Goal: Task Accomplishment & Management: Use online tool/utility

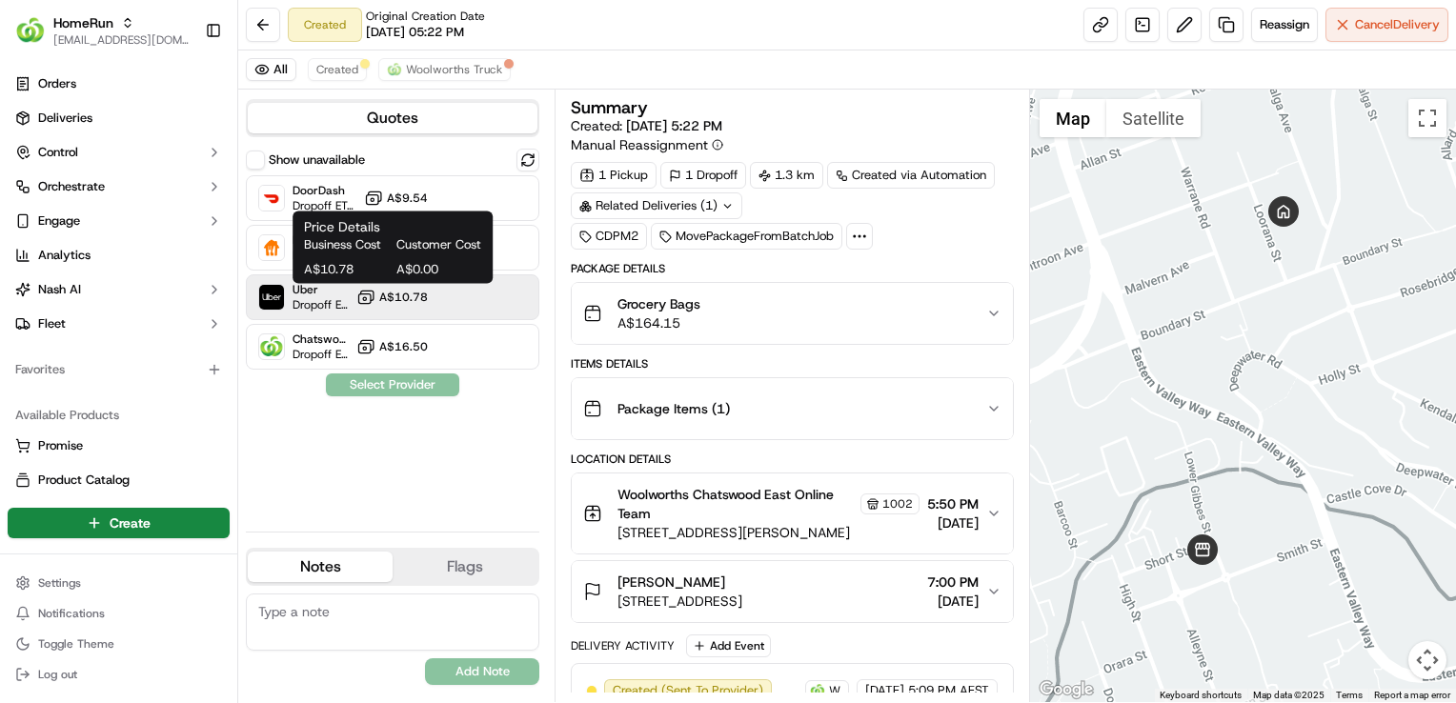
click at [416, 299] on span "A$10.78" at bounding box center [403, 297] width 49 height 15
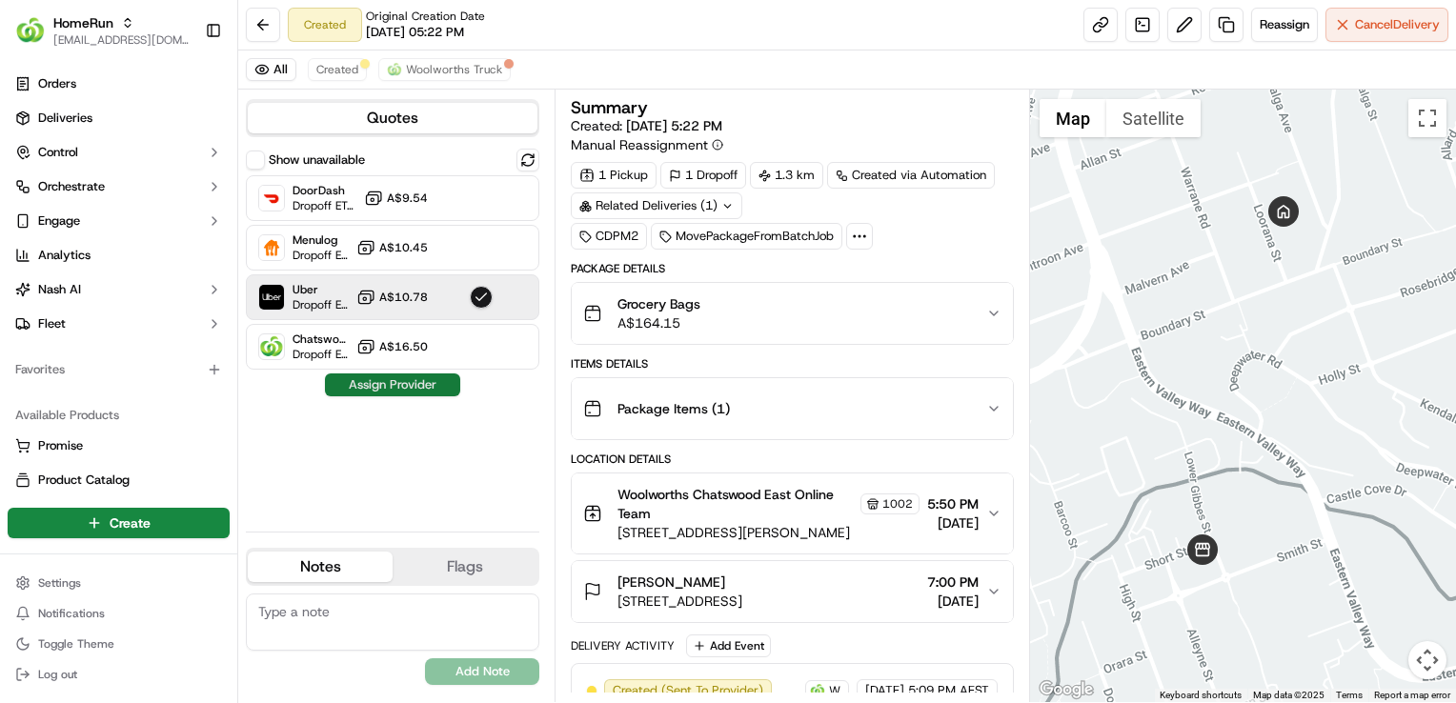
click at [411, 387] on button "Assign Provider" at bounding box center [392, 385] width 135 height 23
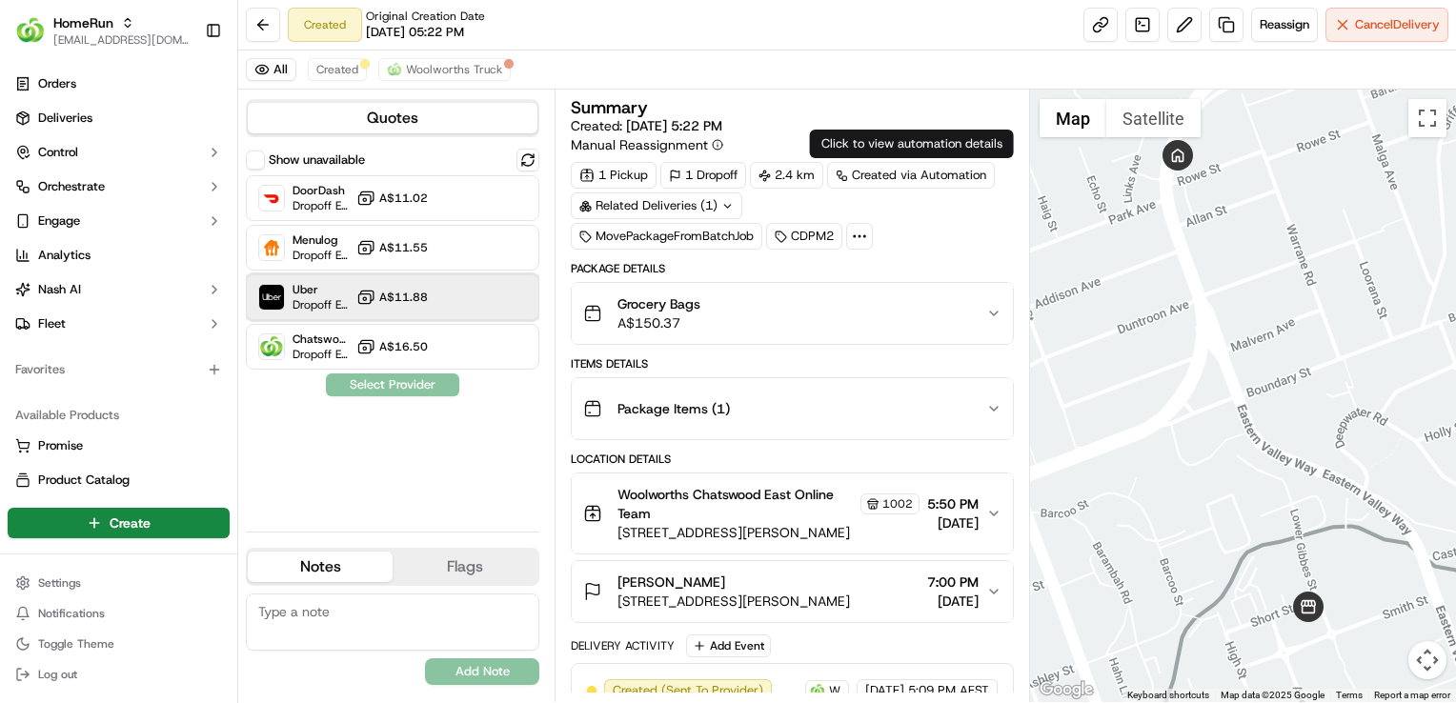
click at [490, 291] on div at bounding box center [481, 297] width 23 height 23
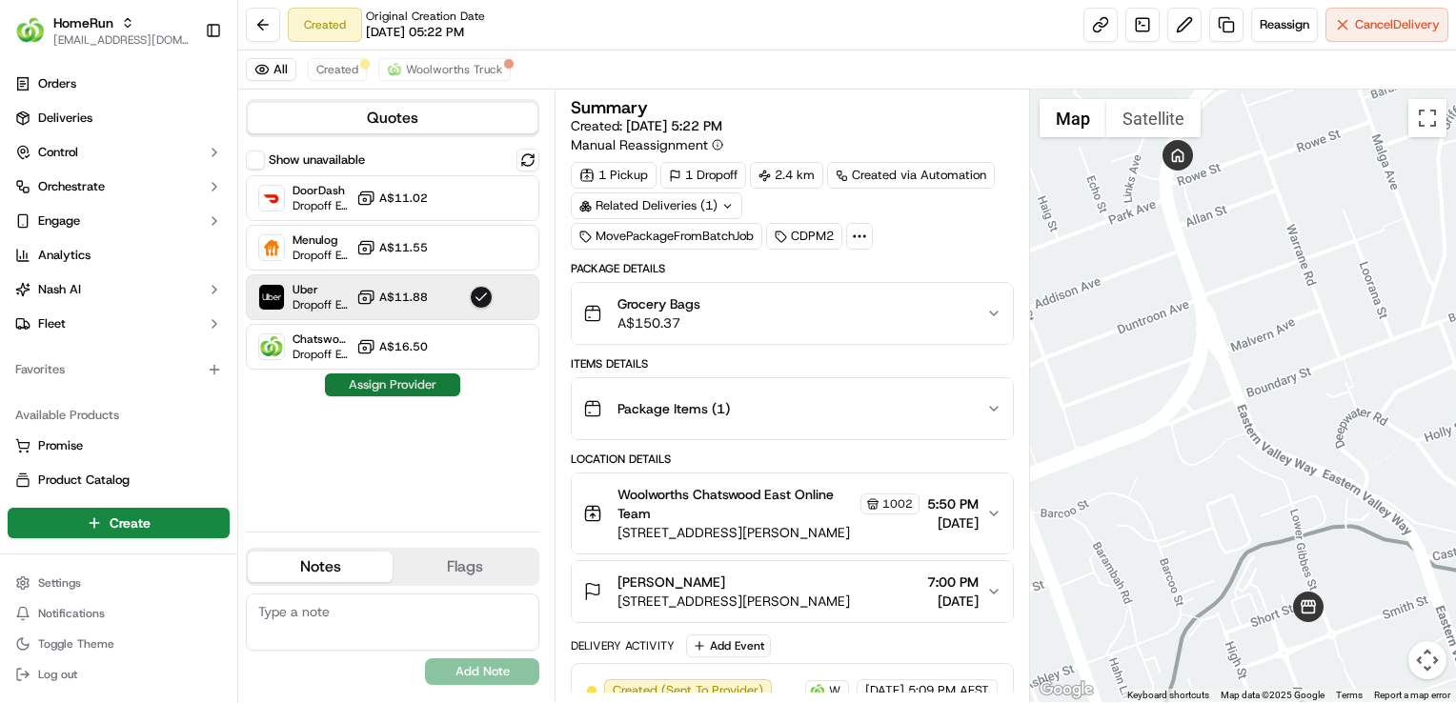
click at [418, 387] on button "Assign Provider" at bounding box center [392, 385] width 135 height 23
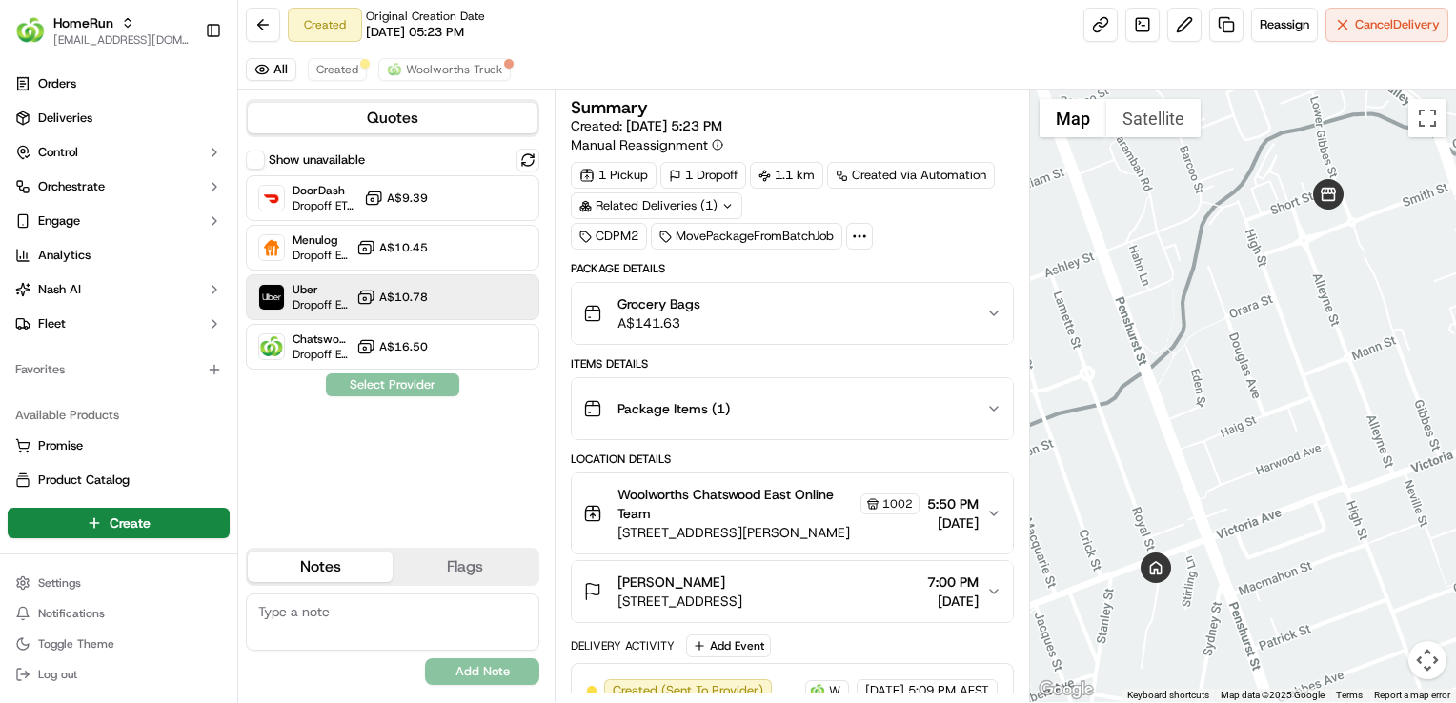
click at [400, 301] on span "A$10.78" at bounding box center [403, 297] width 49 height 15
click at [403, 385] on button "Assign Provider" at bounding box center [392, 385] width 135 height 23
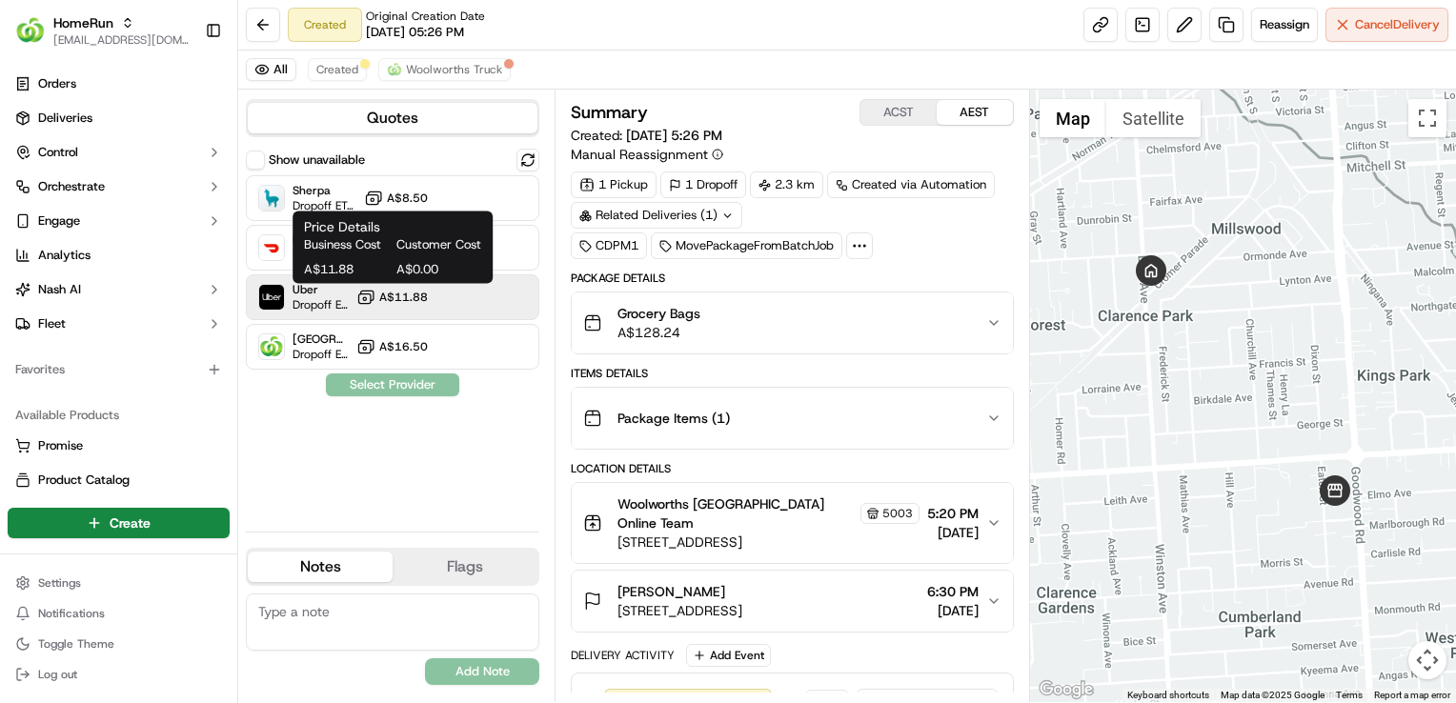
click at [411, 300] on span "A$11.88" at bounding box center [403, 297] width 49 height 15
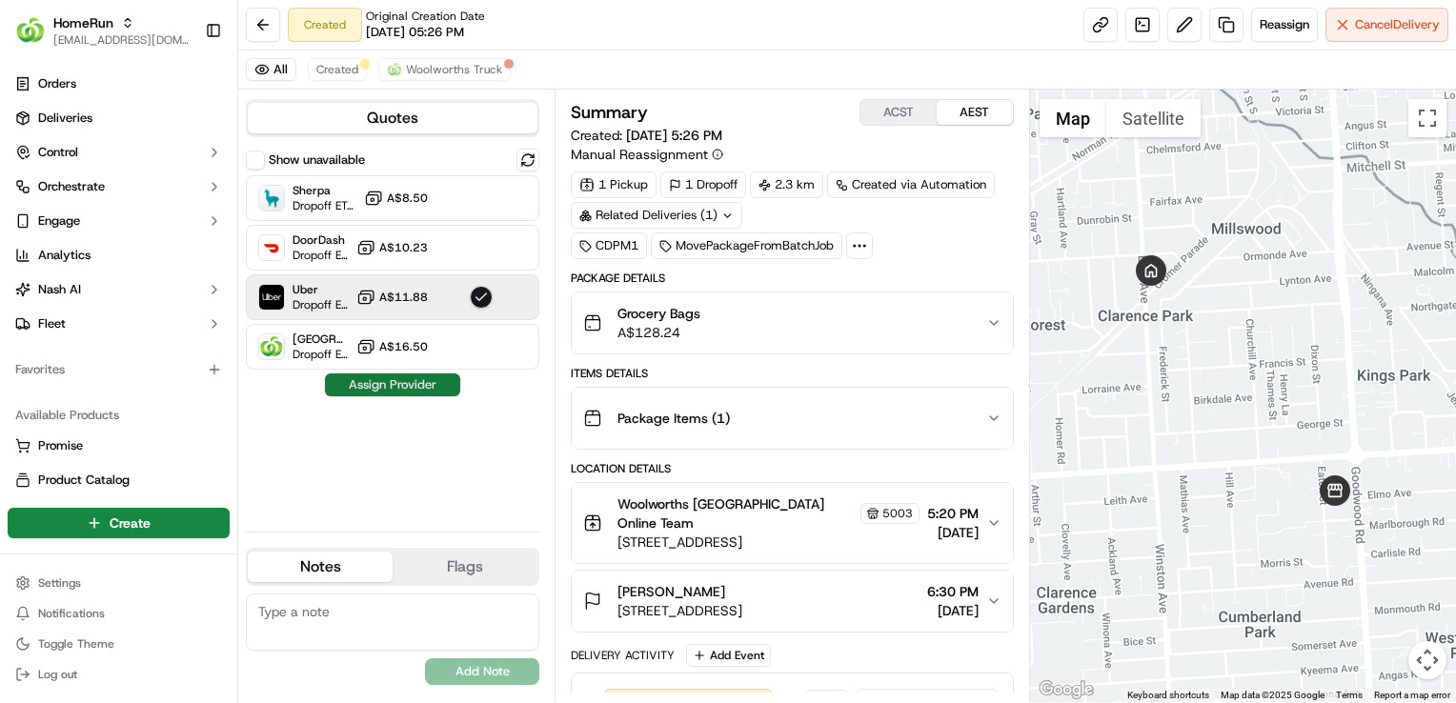
click at [416, 390] on button "Assign Provider" at bounding box center [392, 385] width 135 height 23
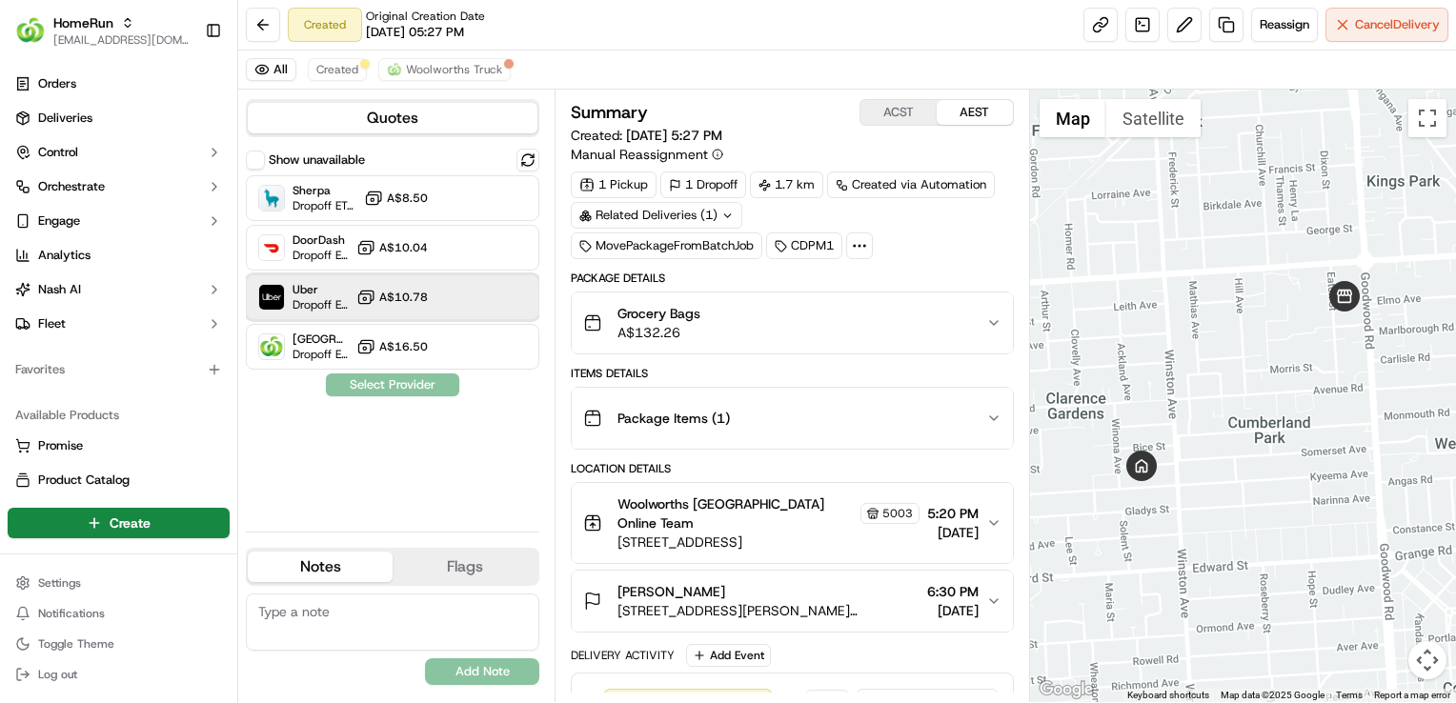
click at [479, 303] on div at bounding box center [481, 297] width 23 height 23
click at [435, 384] on button "Assign Provider" at bounding box center [392, 385] width 135 height 23
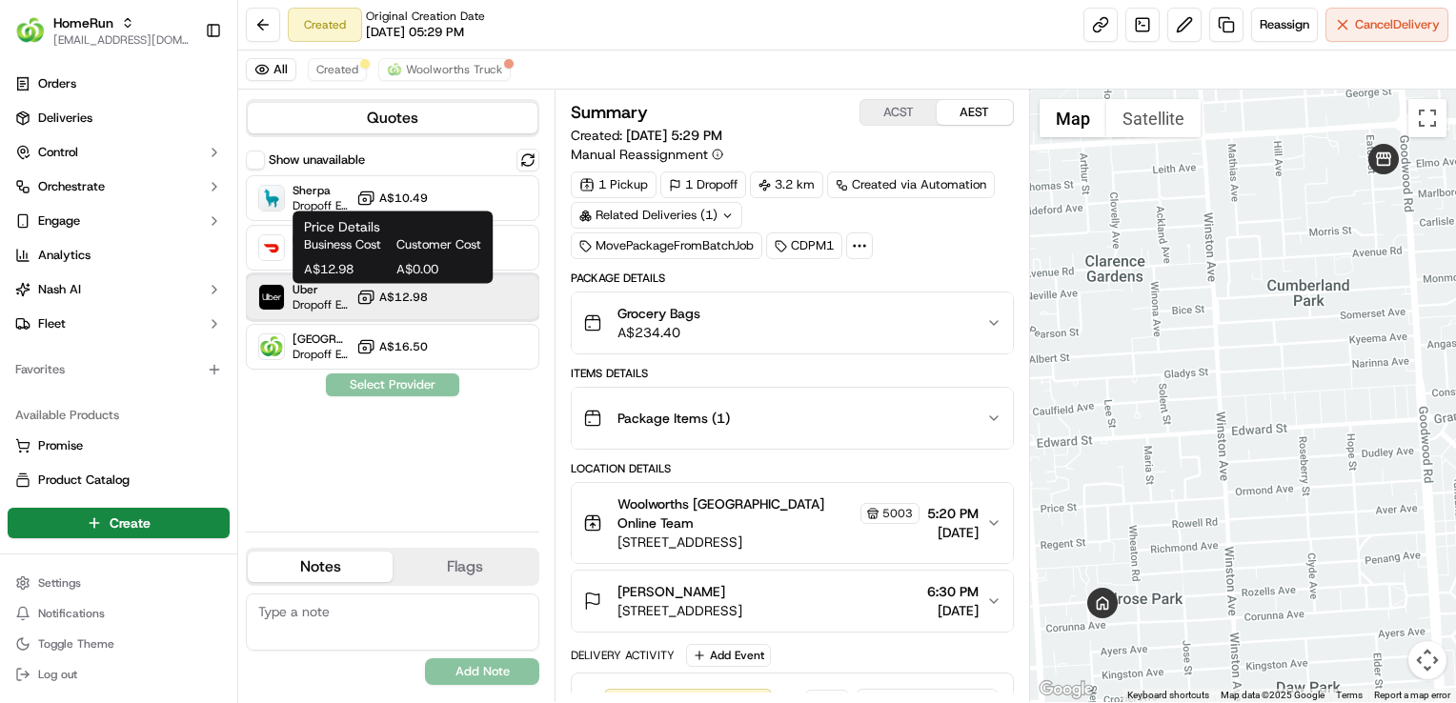
click at [411, 307] on div "Uber Dropoff ETA 42 minutes A$12.98" at bounding box center [393, 298] width 294 height 46
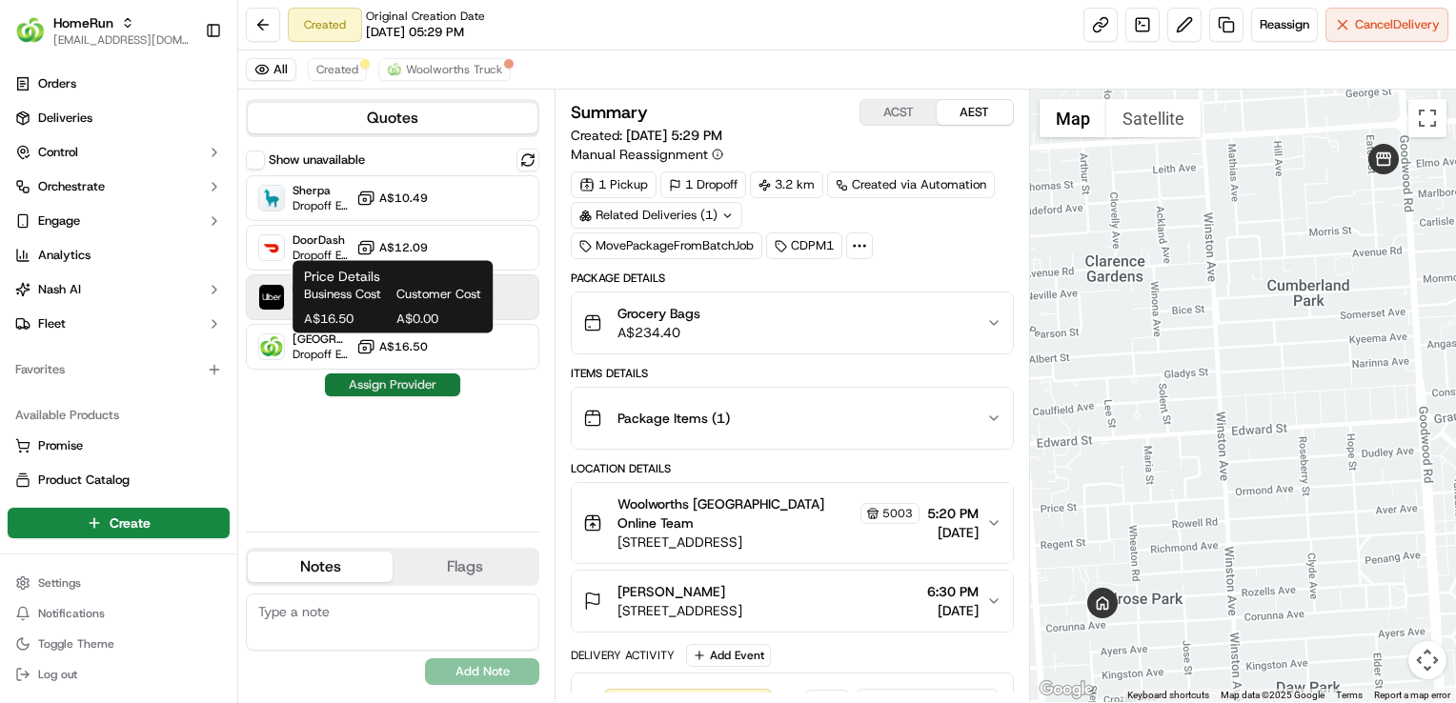
click at [410, 391] on button "Assign Provider" at bounding box center [392, 385] width 135 height 23
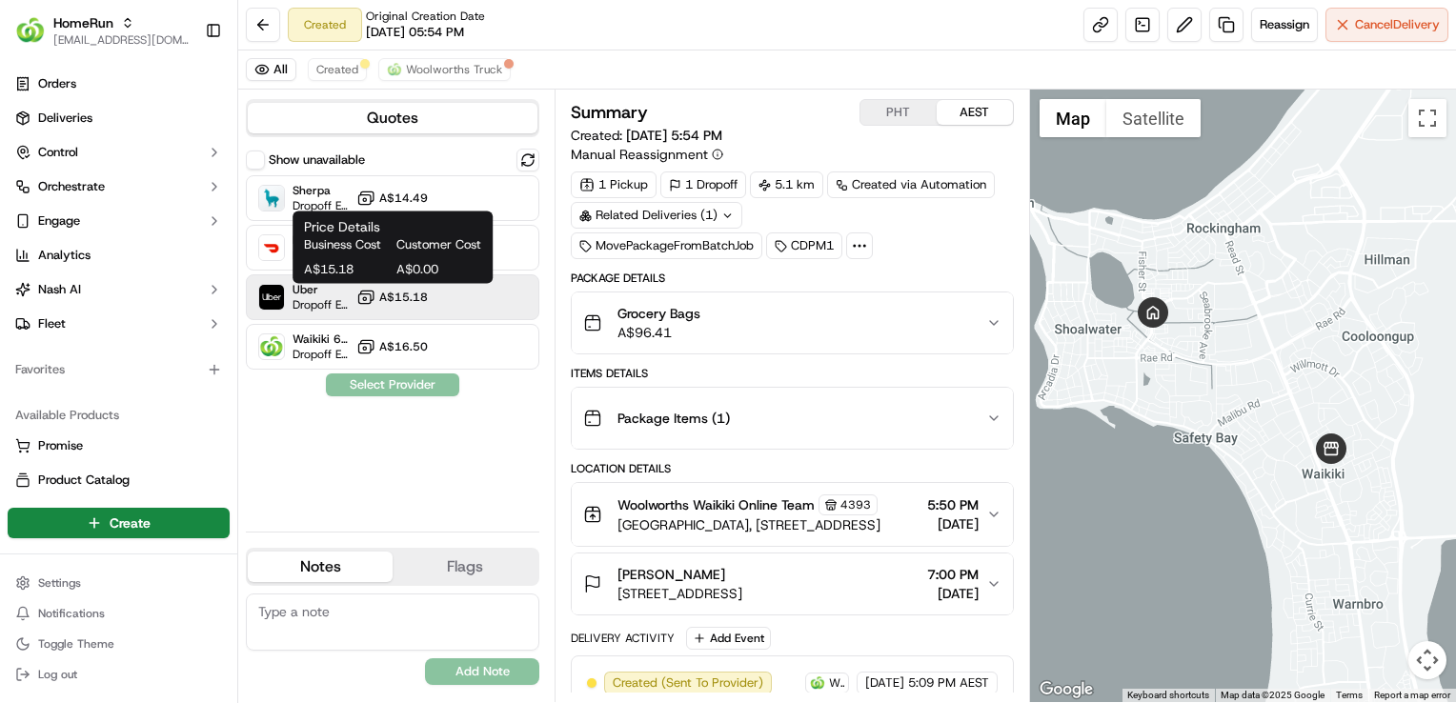
click at [397, 304] on button "A$15.18" at bounding box center [391, 297] width 71 height 19
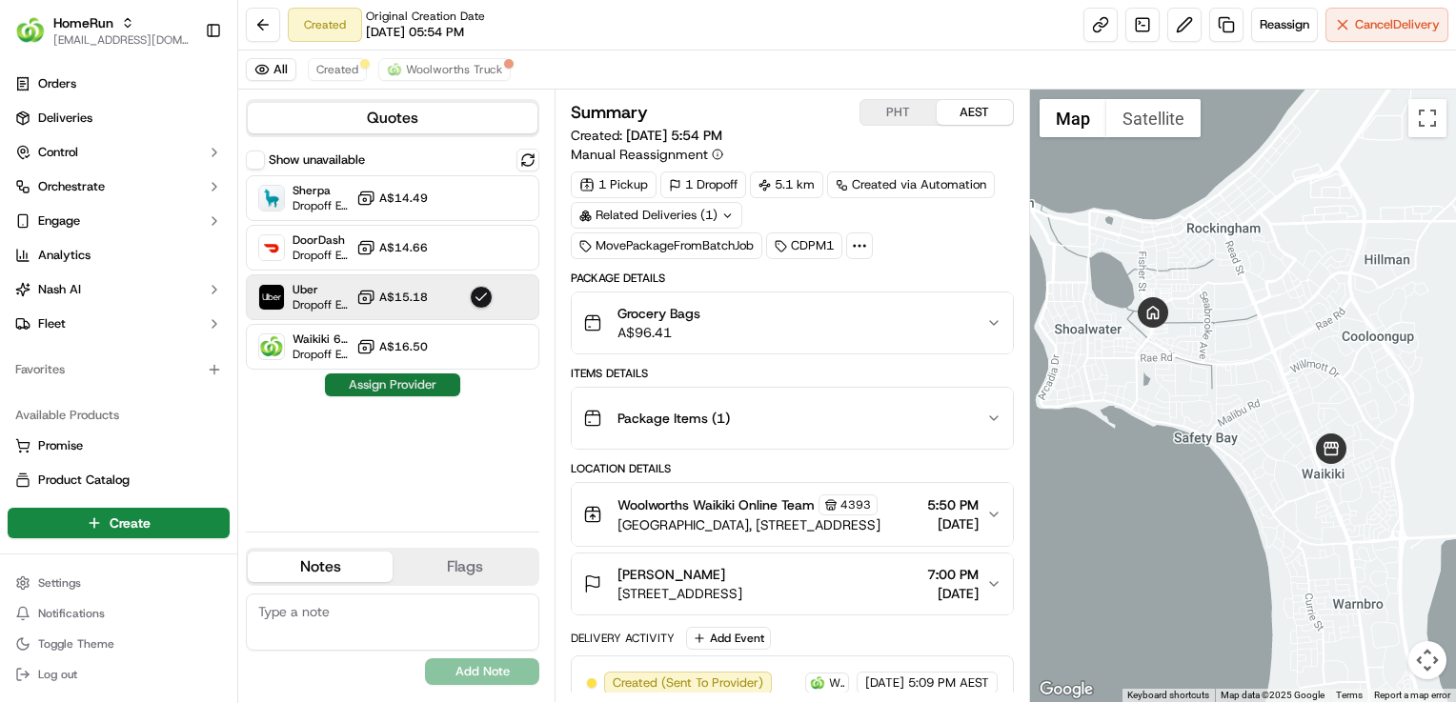
click at [416, 383] on button "Assign Provider" at bounding box center [392, 385] width 135 height 23
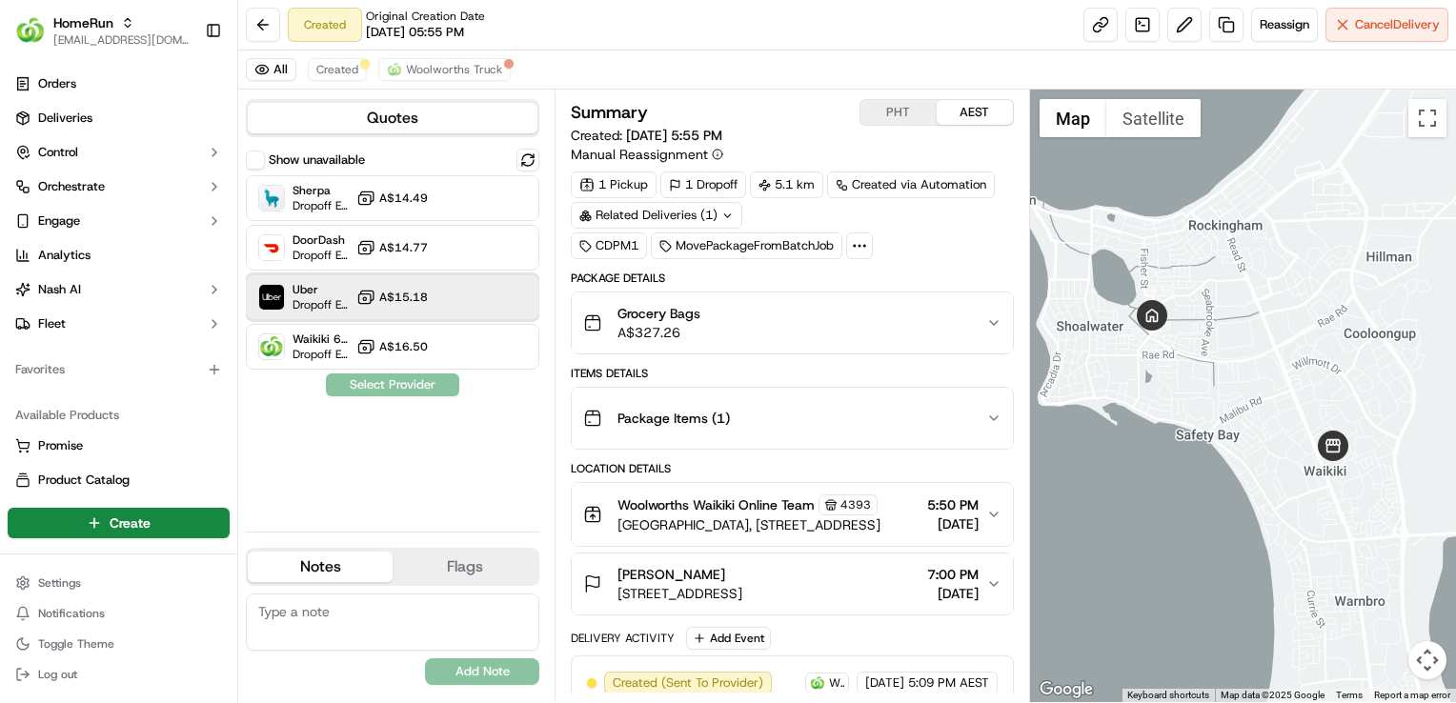
click at [440, 310] on div "Uber Dropoff ETA 48 minutes A$15.18" at bounding box center [393, 298] width 294 height 46
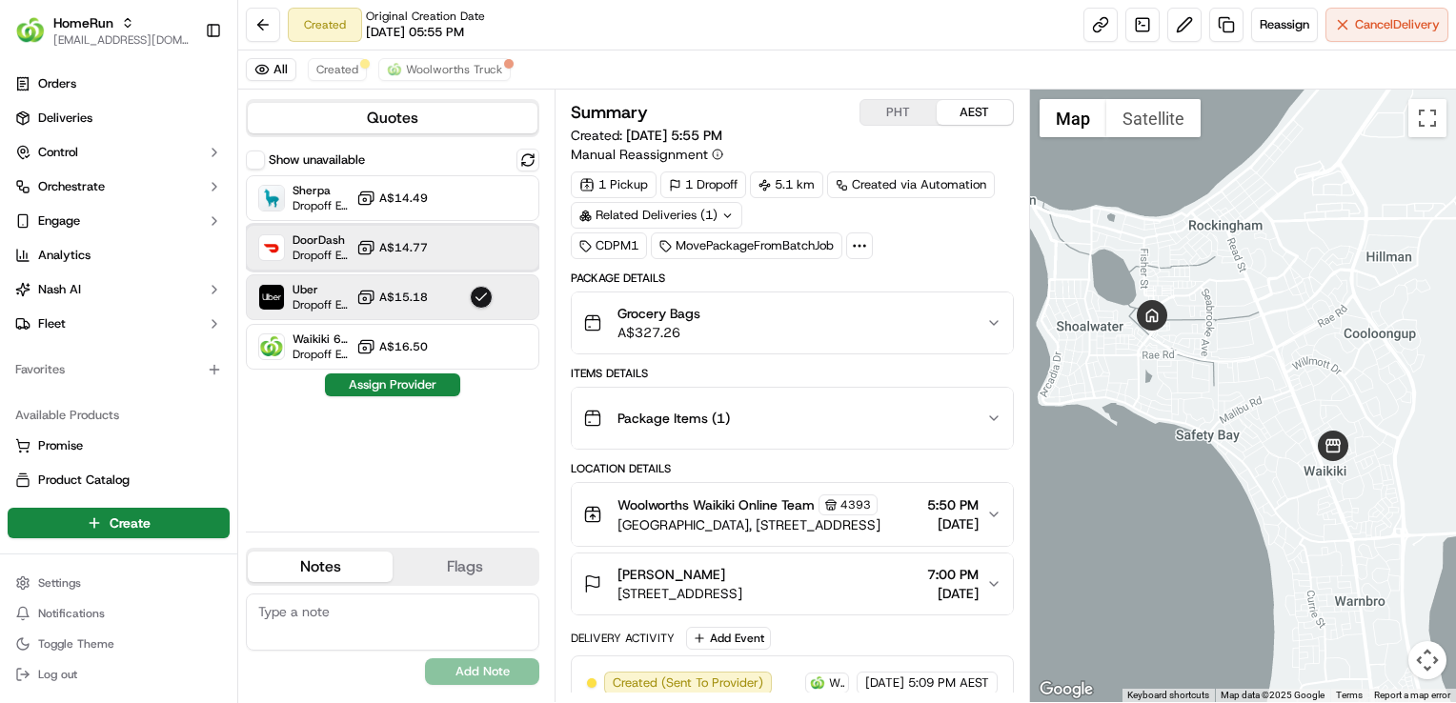
click at [458, 246] on div "DoorDash Dropoff ETA 56 minutes A$14.77" at bounding box center [393, 248] width 294 height 46
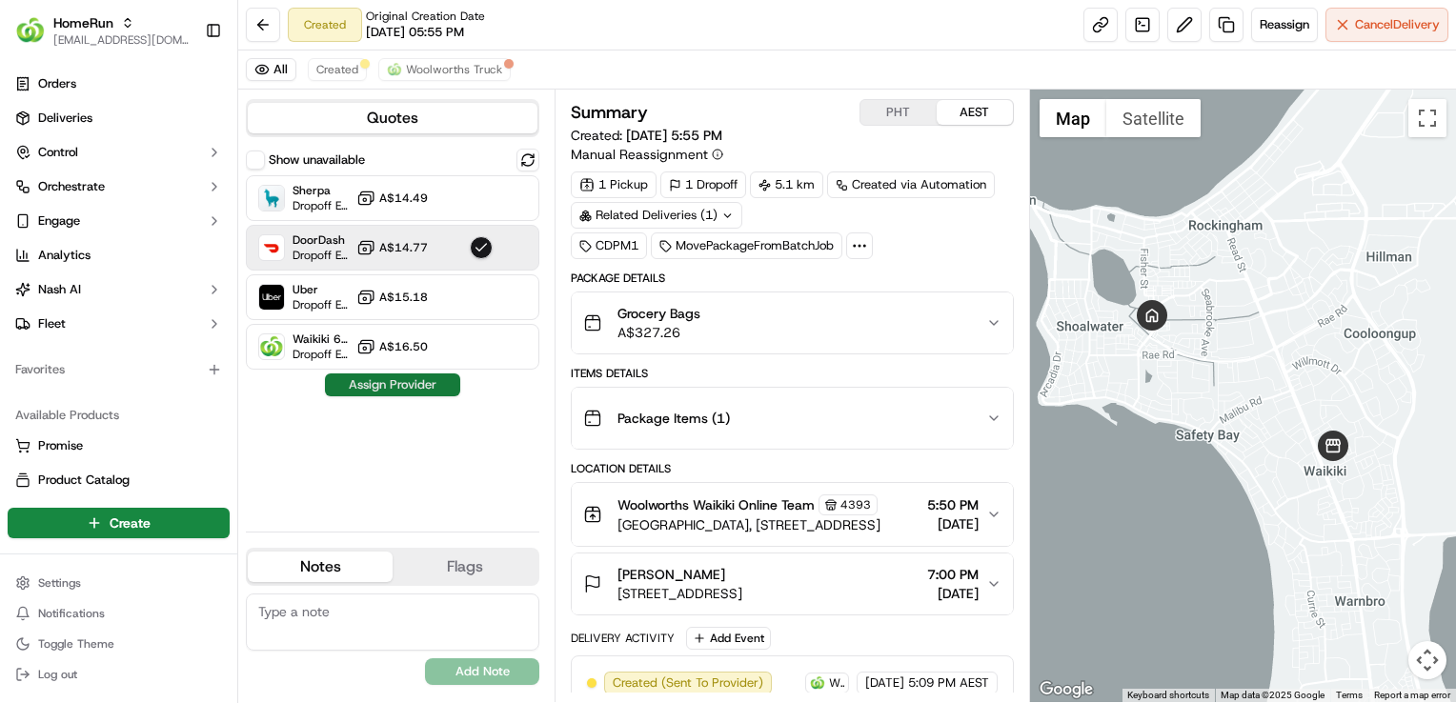
click at [442, 383] on button "Assign Provider" at bounding box center [392, 385] width 135 height 23
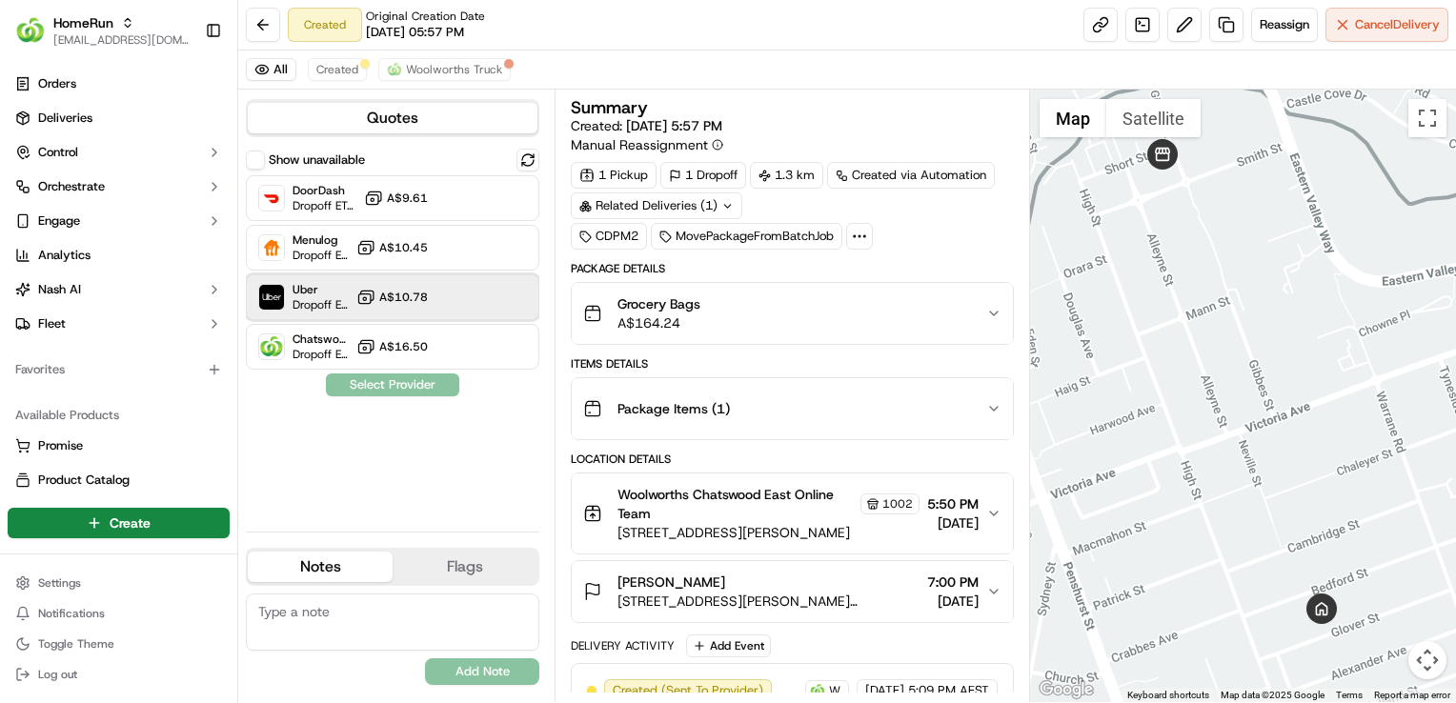
click at [447, 285] on div "Uber Dropoff ETA 40 minutes A$10.78" at bounding box center [393, 298] width 294 height 46
click at [438, 381] on button "Assign Provider" at bounding box center [392, 385] width 135 height 23
